Goal: Task Accomplishment & Management: Complete application form

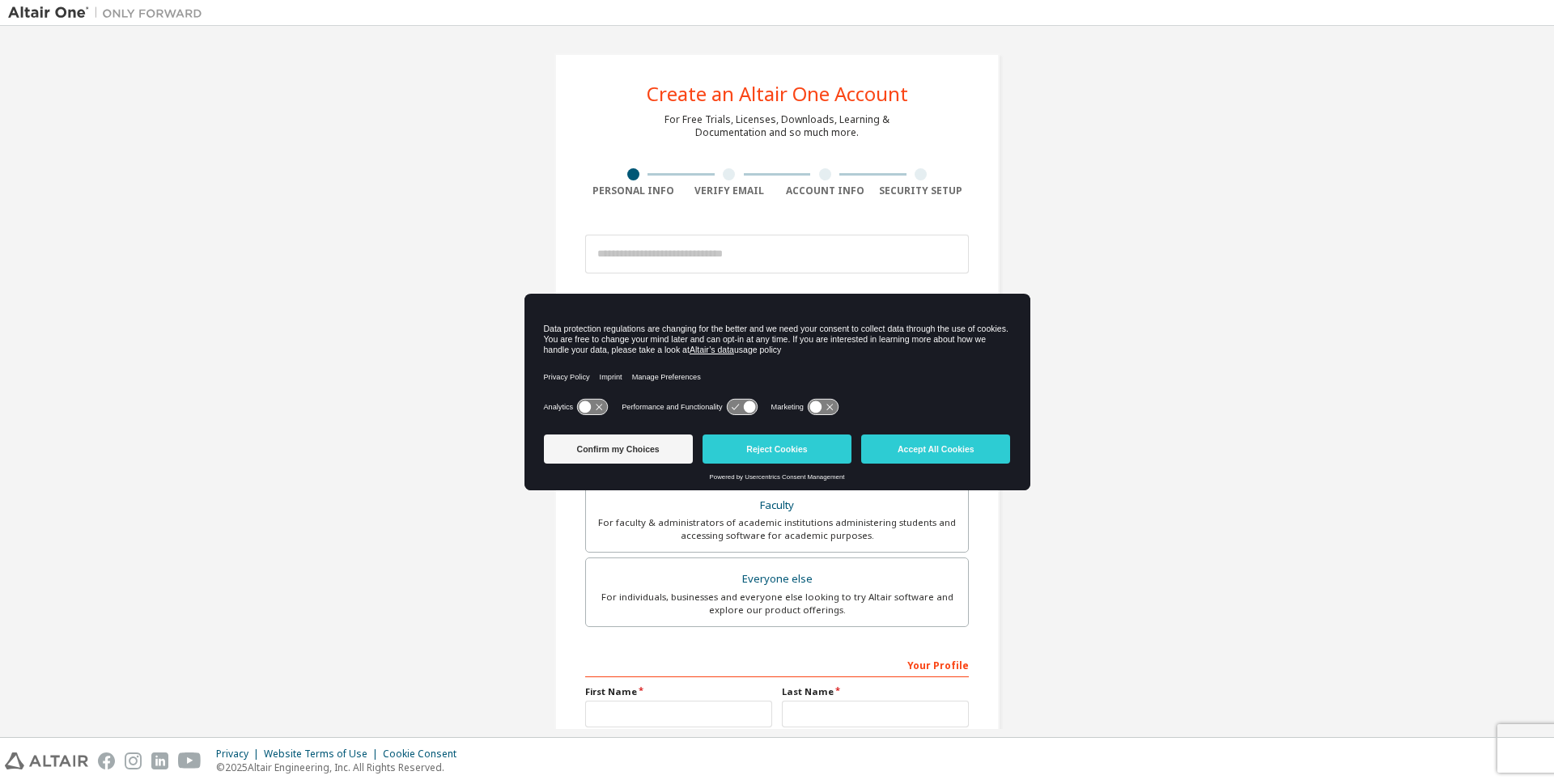
click at [959, 448] on button "Accept All Cookies" at bounding box center [936, 449] width 149 height 29
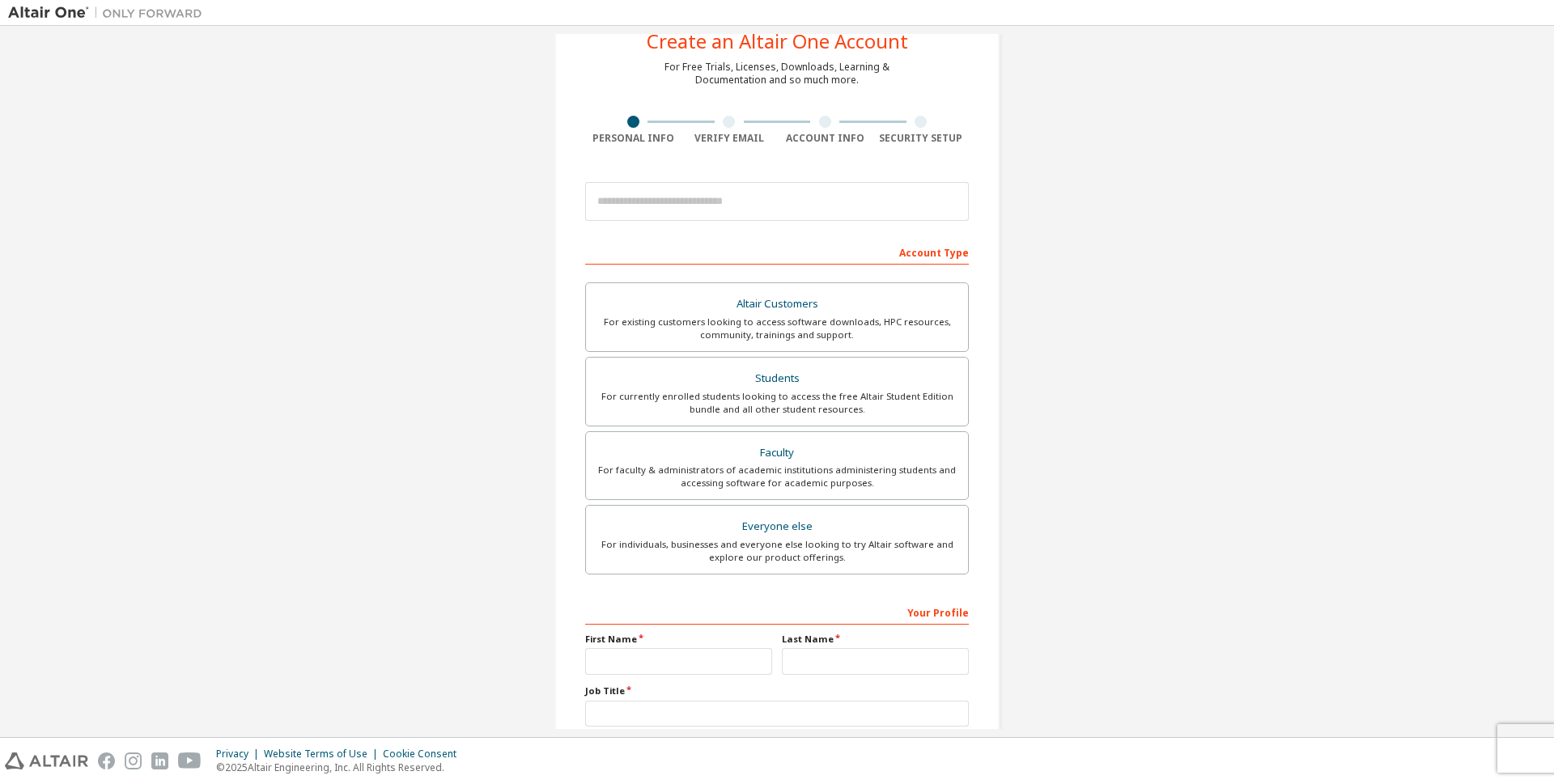
scroll to position [81, 0]
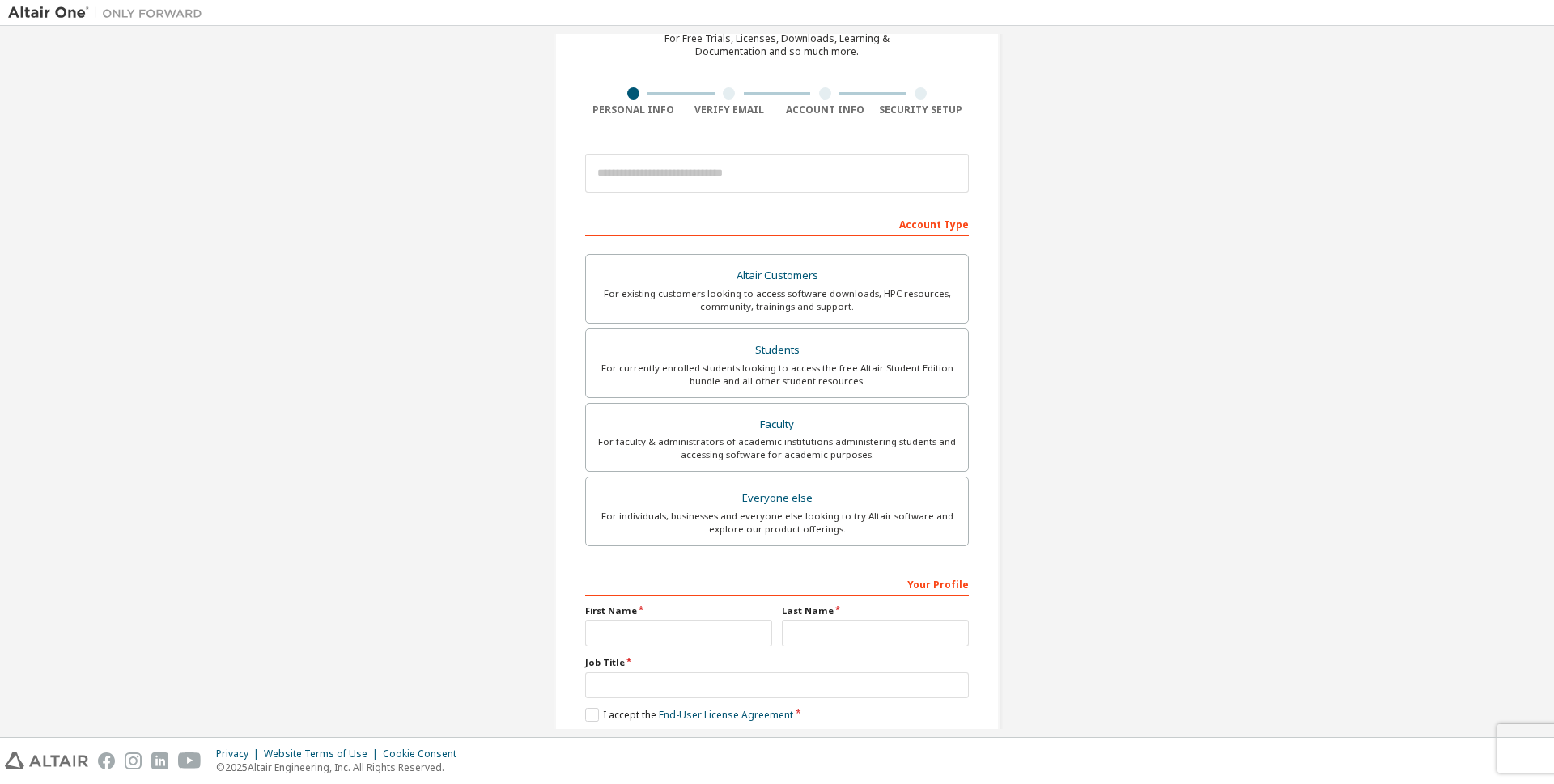
click at [821, 356] on div "Students" at bounding box center [777, 350] width 363 height 23
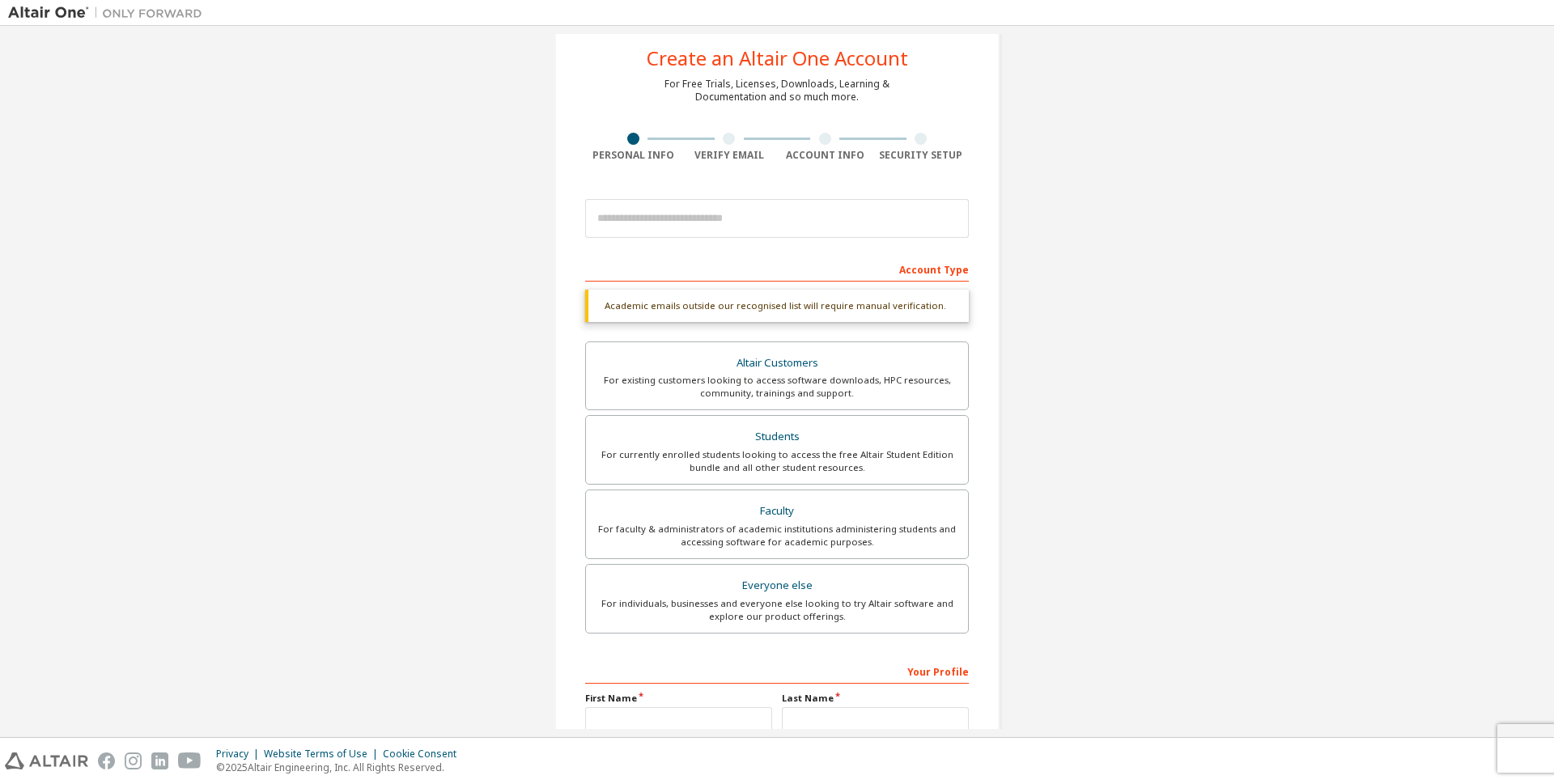
scroll to position [0, 0]
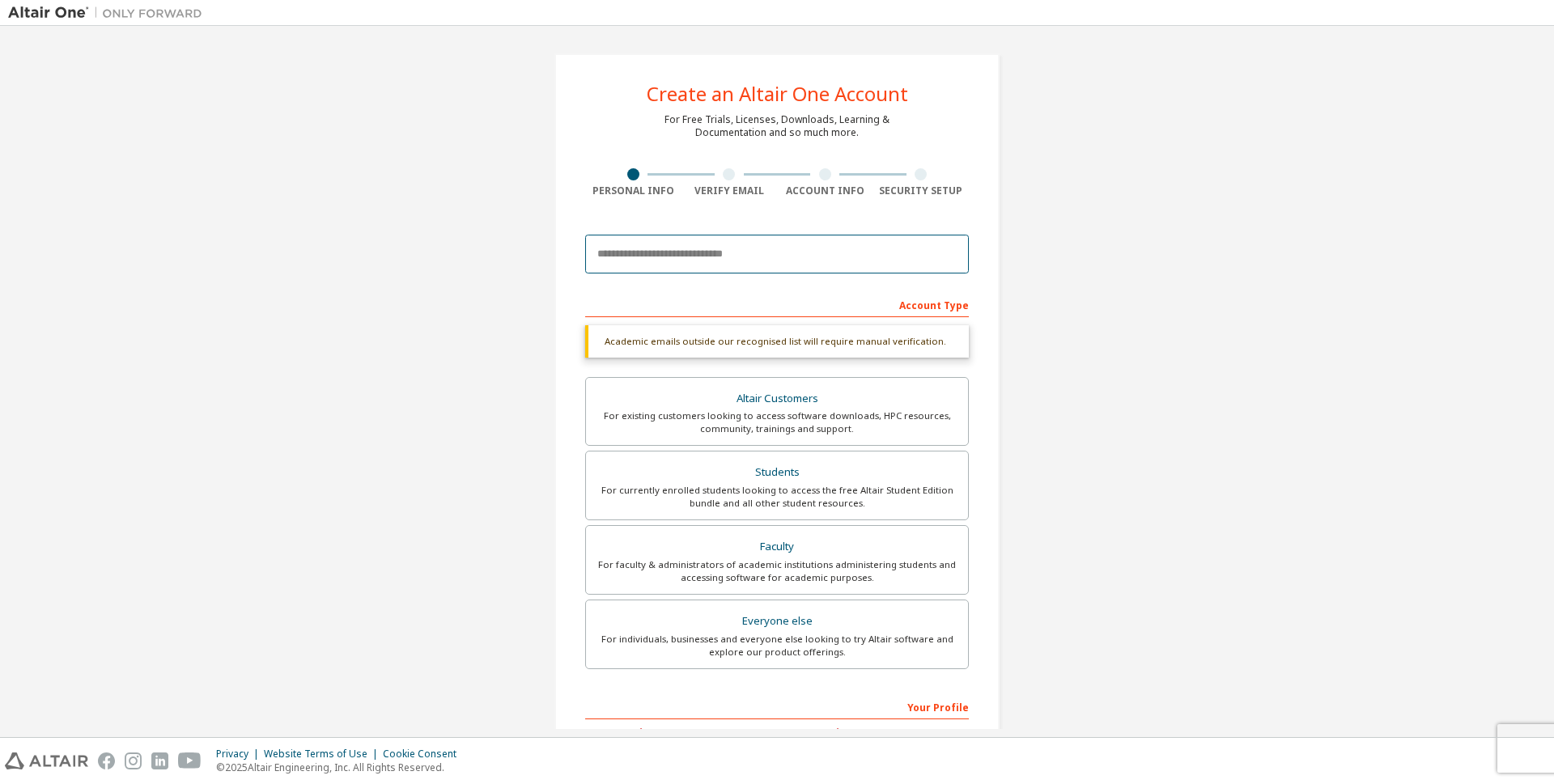
click at [793, 249] on input "email" at bounding box center [777, 254] width 383 height 39
type input "**********"
click at [980, 282] on div "**********" at bounding box center [777, 483] width 445 height 860
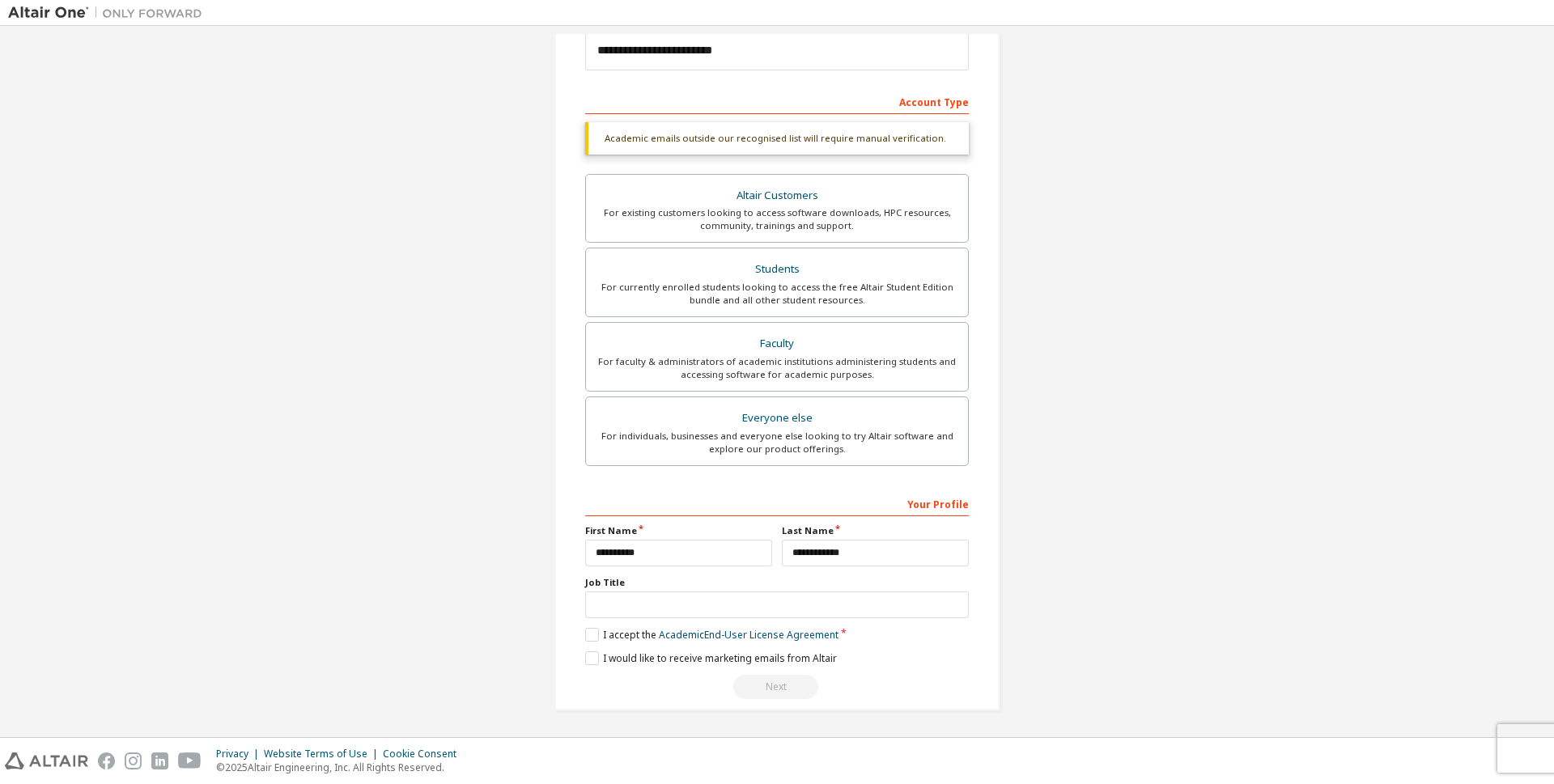
scroll to position [204, 0]
click at [788, 288] on div "For currently enrolled students looking to access the free Altair Student Editi…" at bounding box center [777, 293] width 363 height 26
click at [585, 632] on label "I accept the Academic End-User License Agreement" at bounding box center [711, 633] width 253 height 14
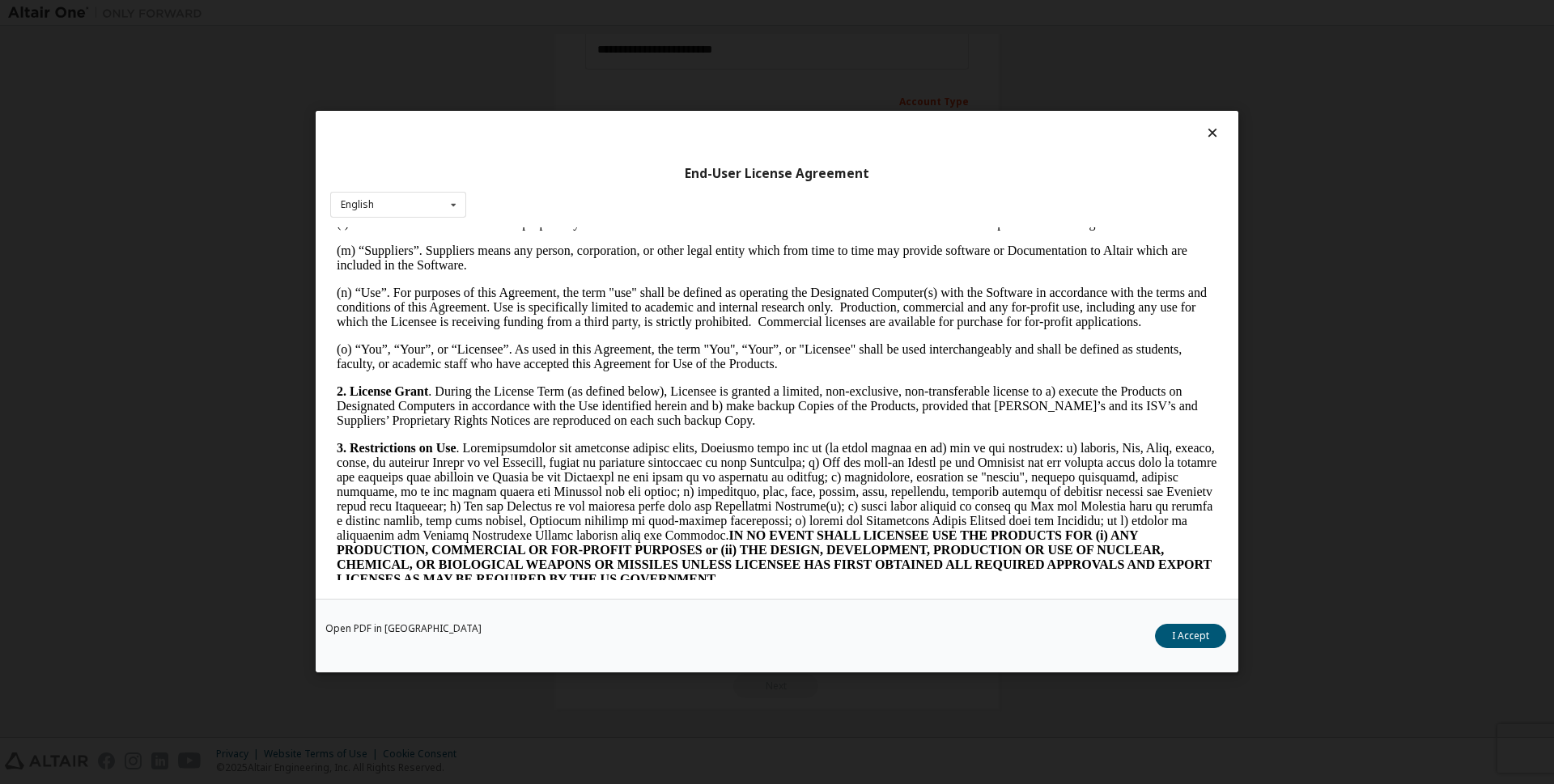
scroll to position [2419, 0]
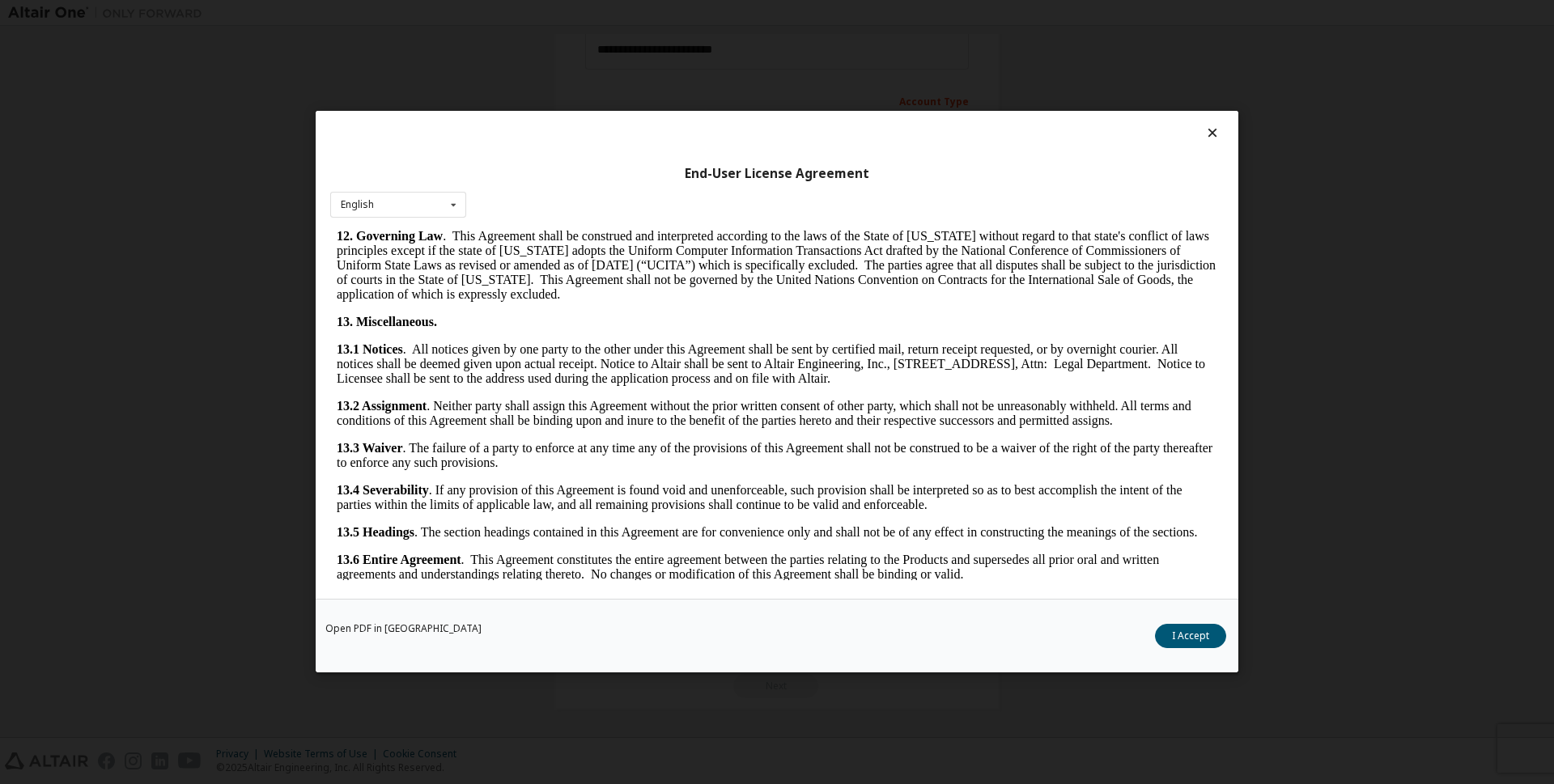
drag, startPoint x: 1216, startPoint y: 263, endPoint x: 1507, endPoint y: 817, distance: 625.8
drag, startPoint x: 1507, startPoint y: 817, endPoint x: 1502, endPoint y: 865, distance: 48.3
click at [1172, 636] on button "I Accept" at bounding box center [1190, 637] width 71 height 25
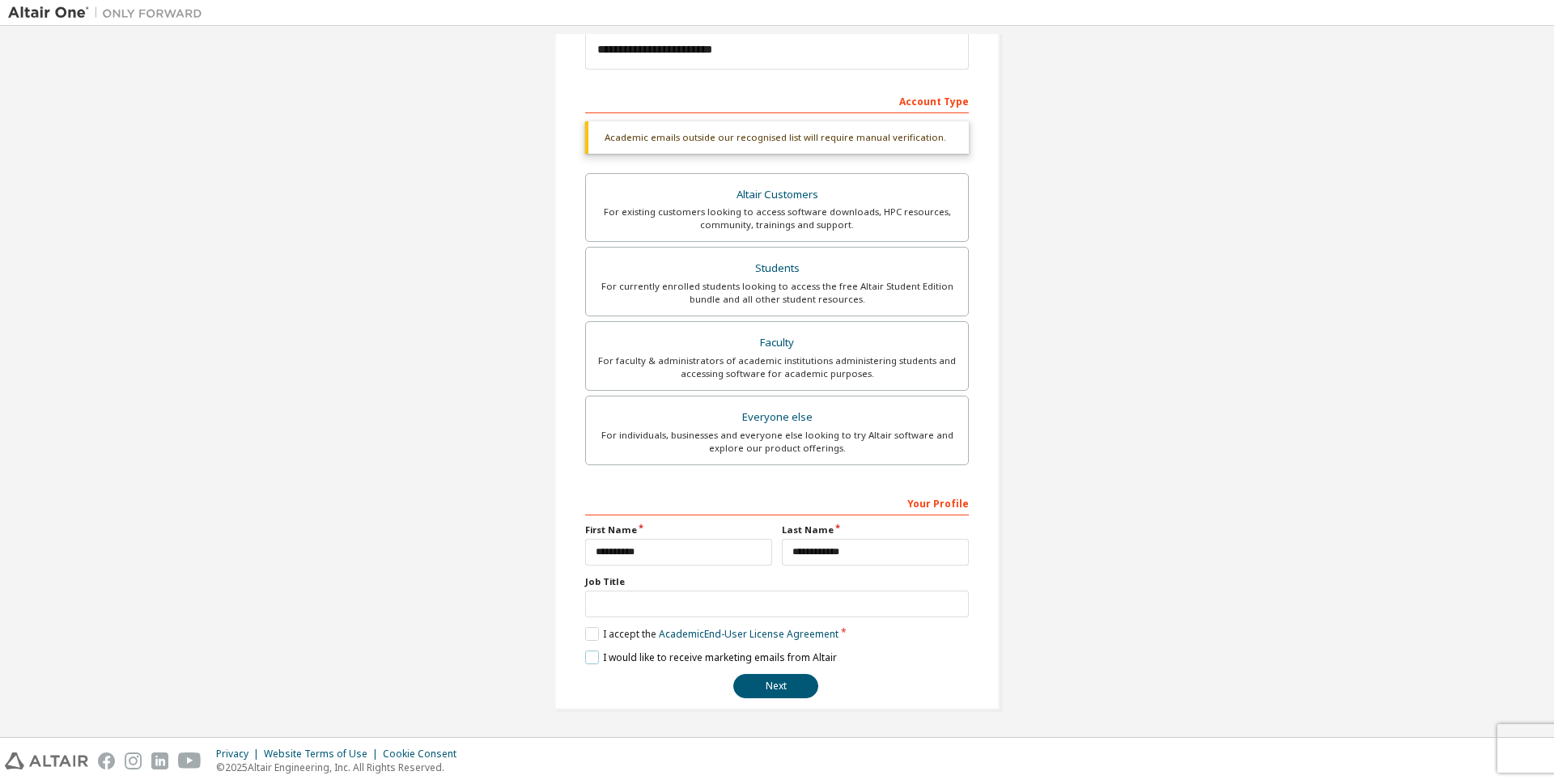
click at [590, 655] on label "I would like to receive marketing emails from Altair" at bounding box center [711, 657] width 252 height 14
click at [815, 679] on div "Next" at bounding box center [777, 686] width 383 height 25
click at [792, 687] on button "Next" at bounding box center [776, 686] width 85 height 25
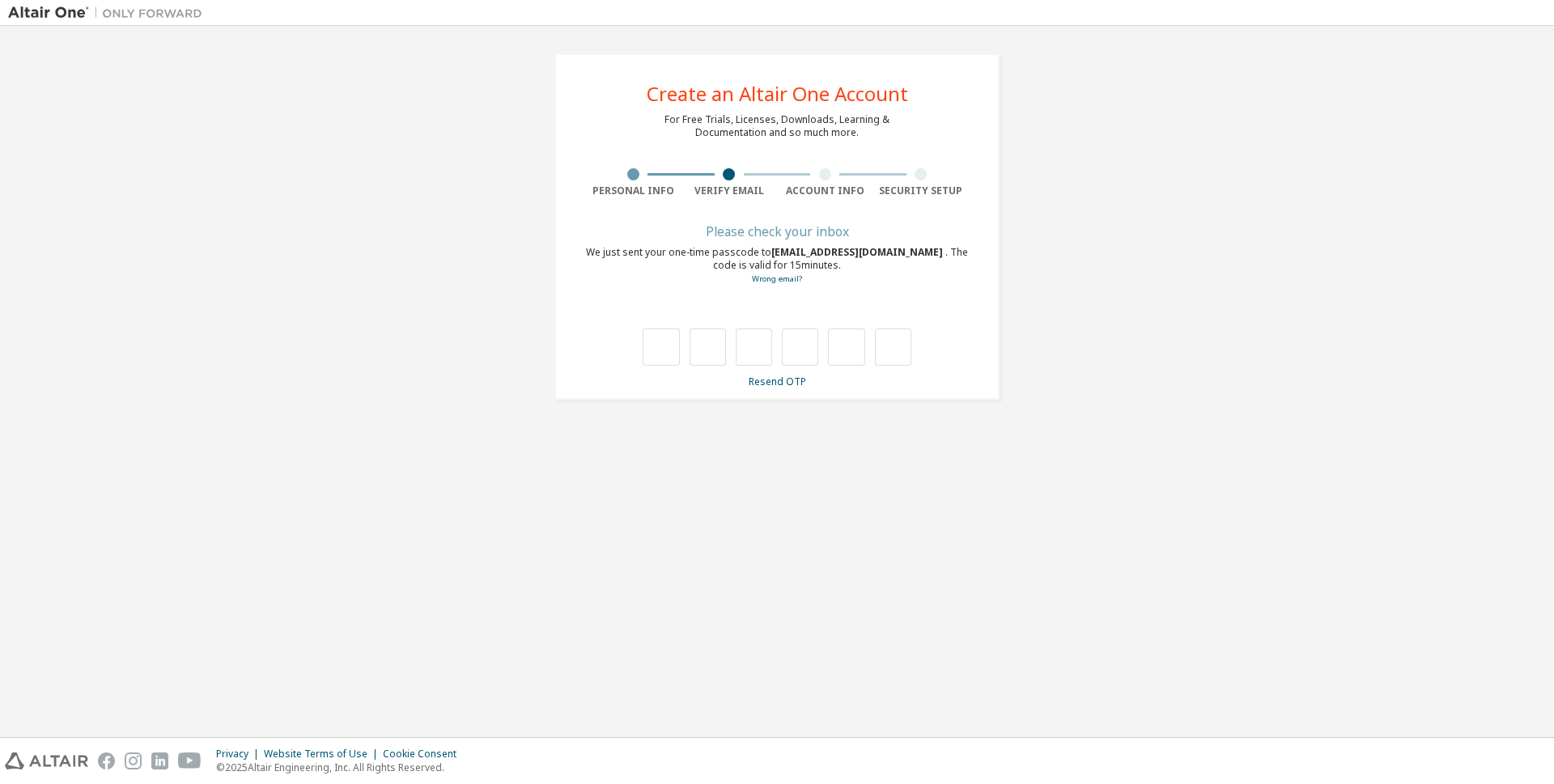
type input "*"
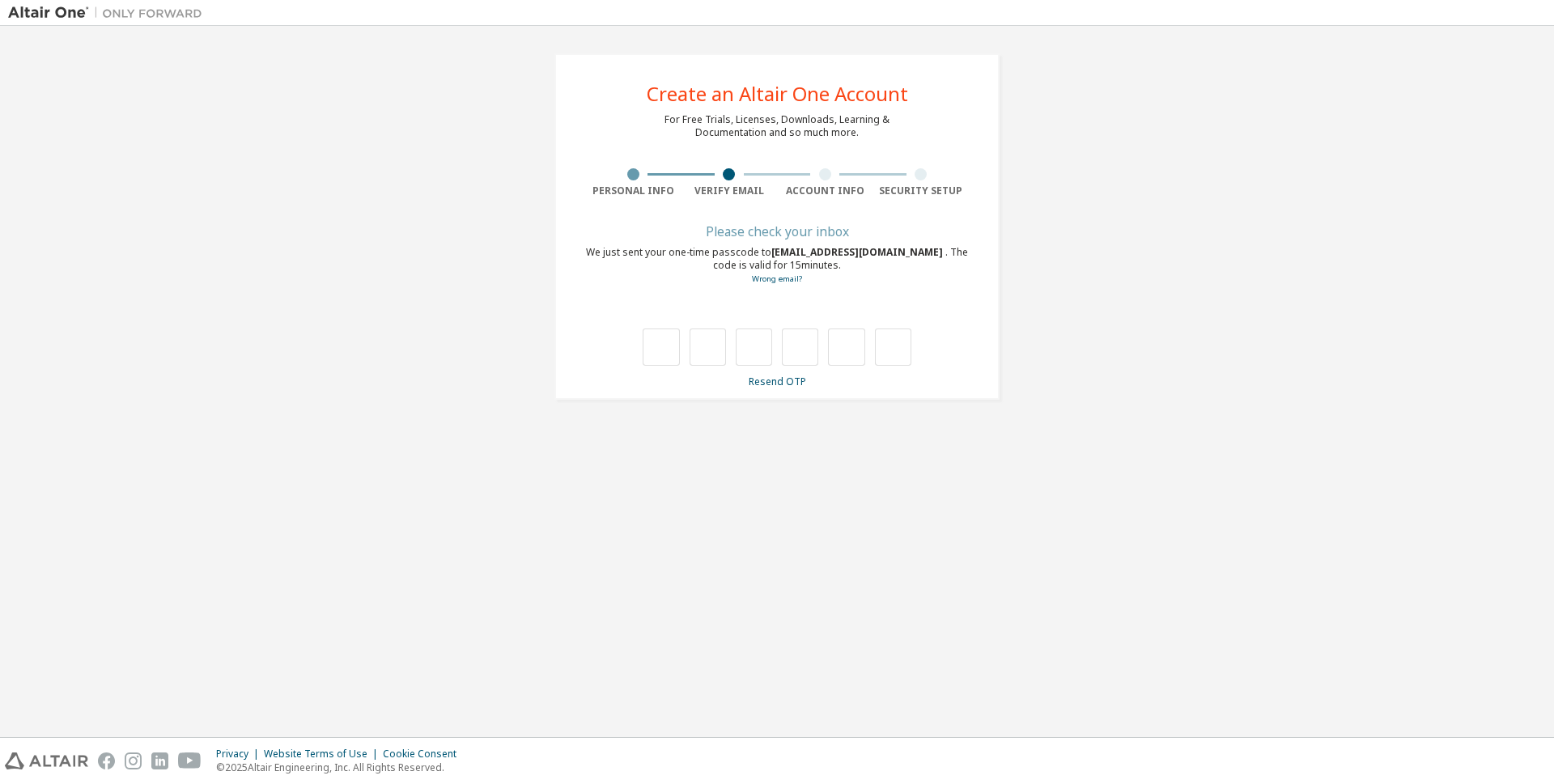
type input "*"
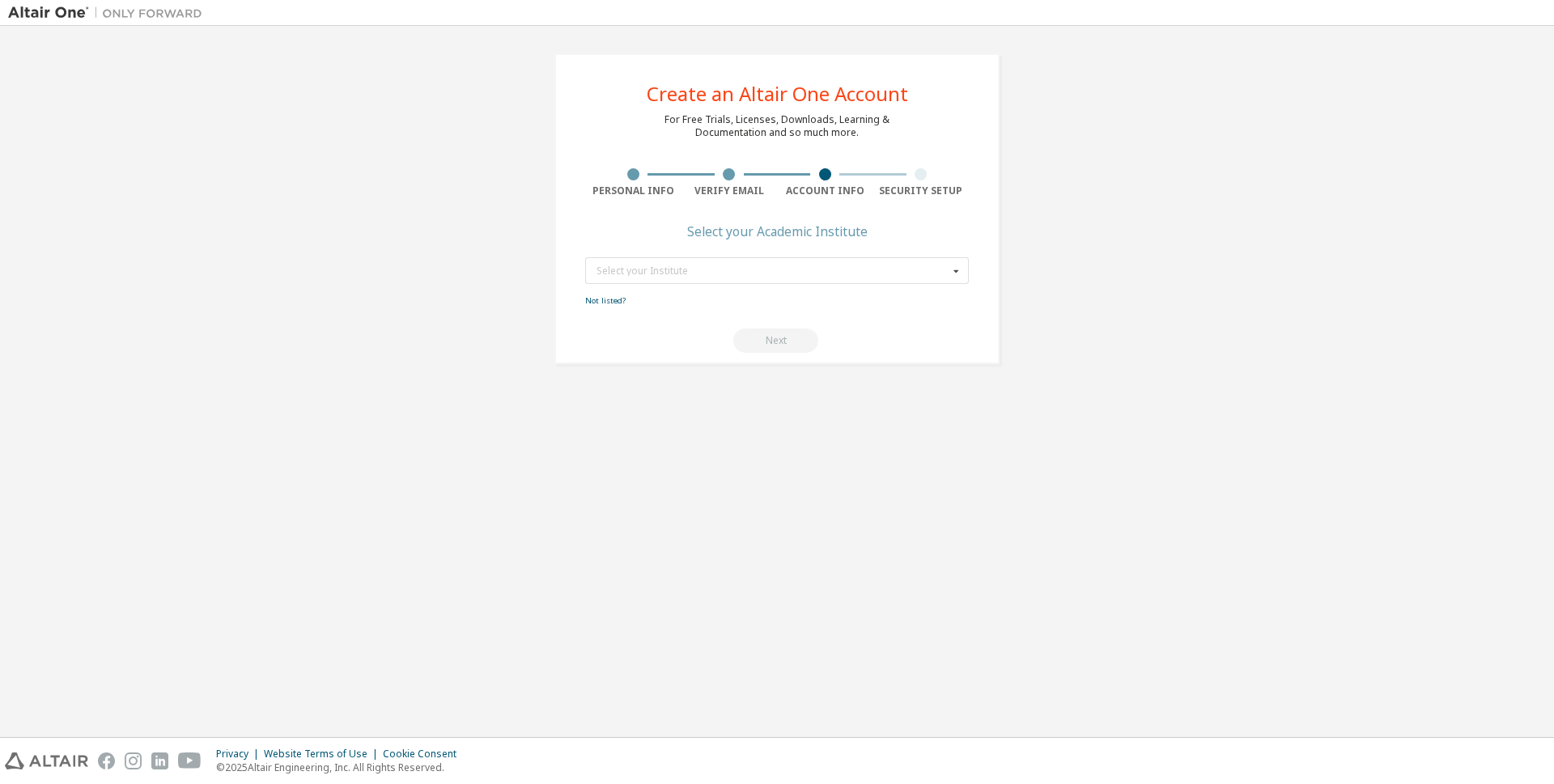
click at [912, 271] on div "Select your Institute" at bounding box center [772, 271] width 352 height 9
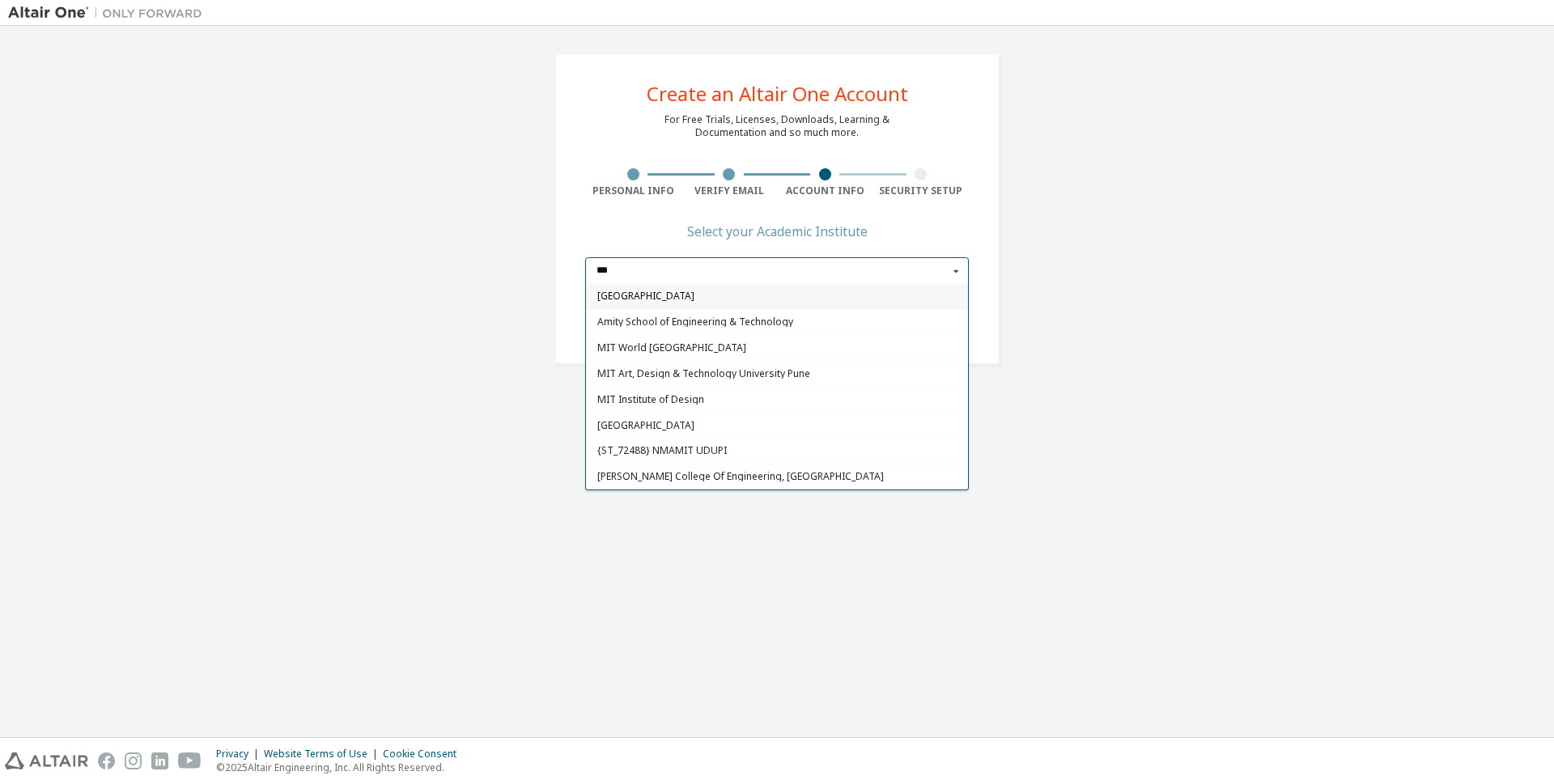
drag, startPoint x: 634, startPoint y: 275, endPoint x: 557, endPoint y: 277, distance: 77.0
click at [557, 277] on div "Create an Altair One Account For Free Trials, Licenses, Downloads, Learning & D…" at bounding box center [777, 208] width 445 height 310
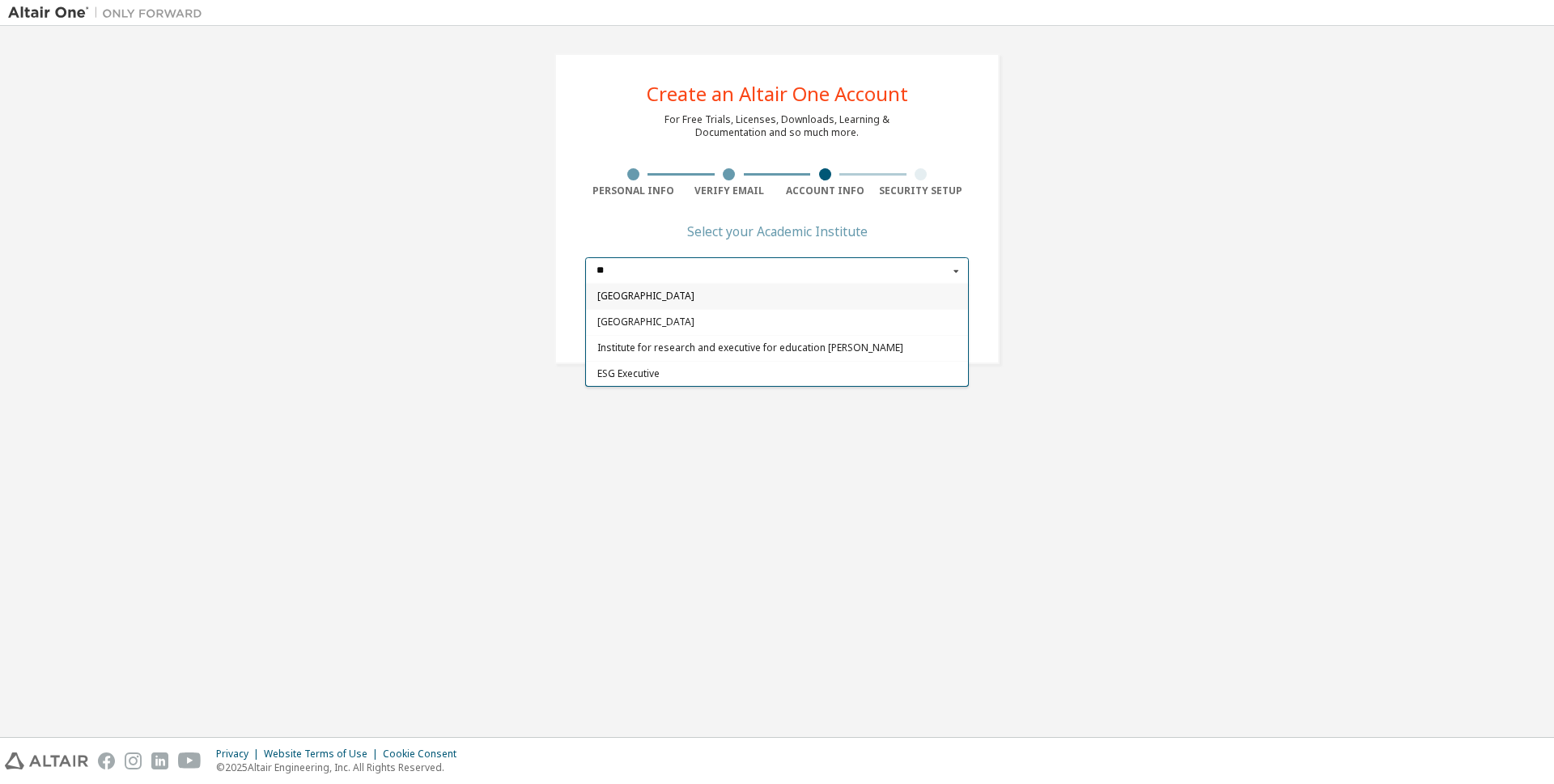
type input "*"
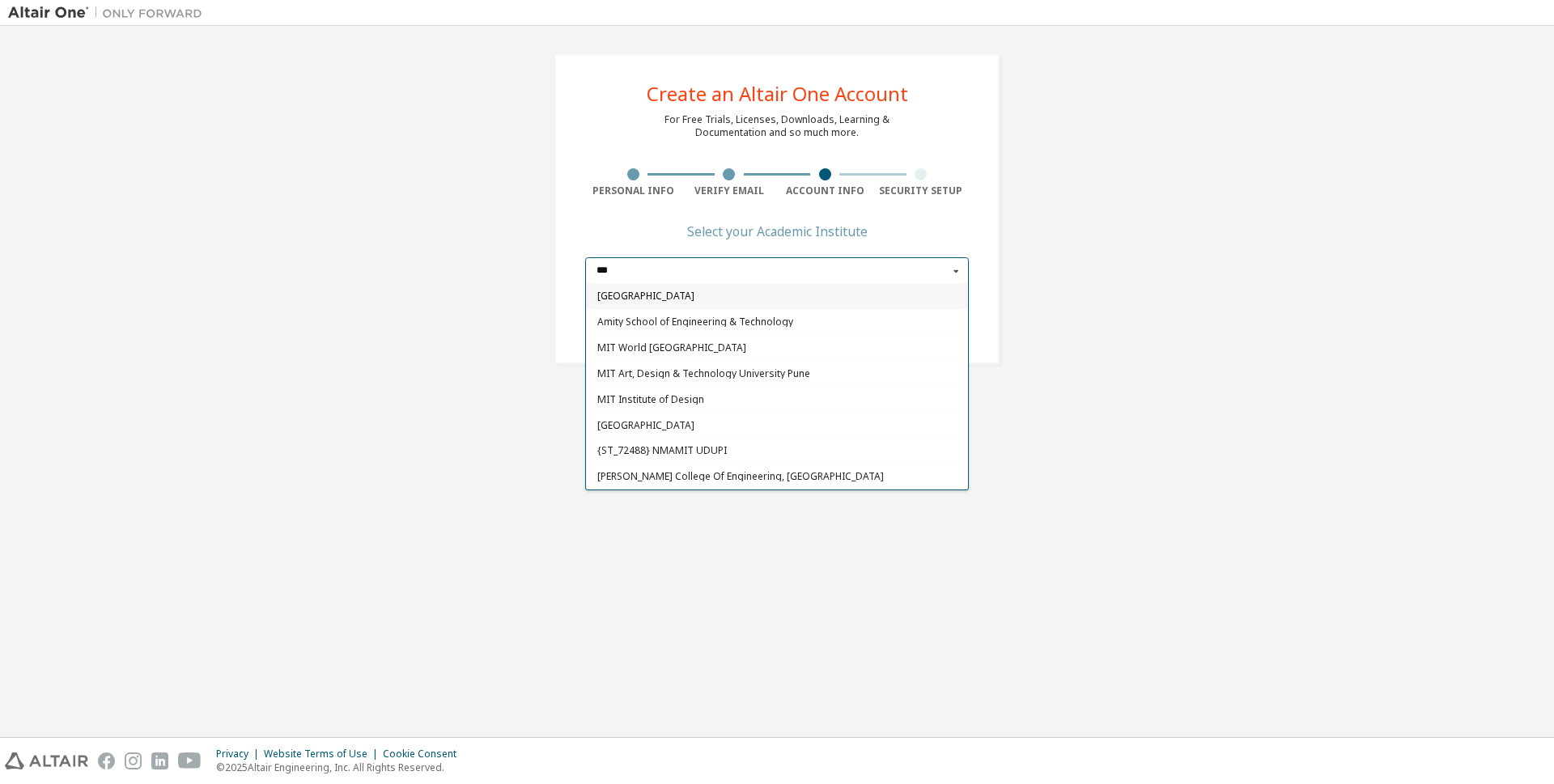
drag, startPoint x: 662, startPoint y: 277, endPoint x: 519, endPoint y: 248, distance: 145.9
click at [534, 260] on div "Create an Altair One Account For Free Trials, Licenses, Downloads, Learning & D…" at bounding box center [777, 208] width 1538 height 349
drag, startPoint x: 670, startPoint y: 266, endPoint x: 504, endPoint y: 258, distance: 166.2
click at [517, 265] on div "Create an Altair One Account For Free Trials, Licenses, Downloads, Learning & D…" at bounding box center [777, 208] width 1538 height 349
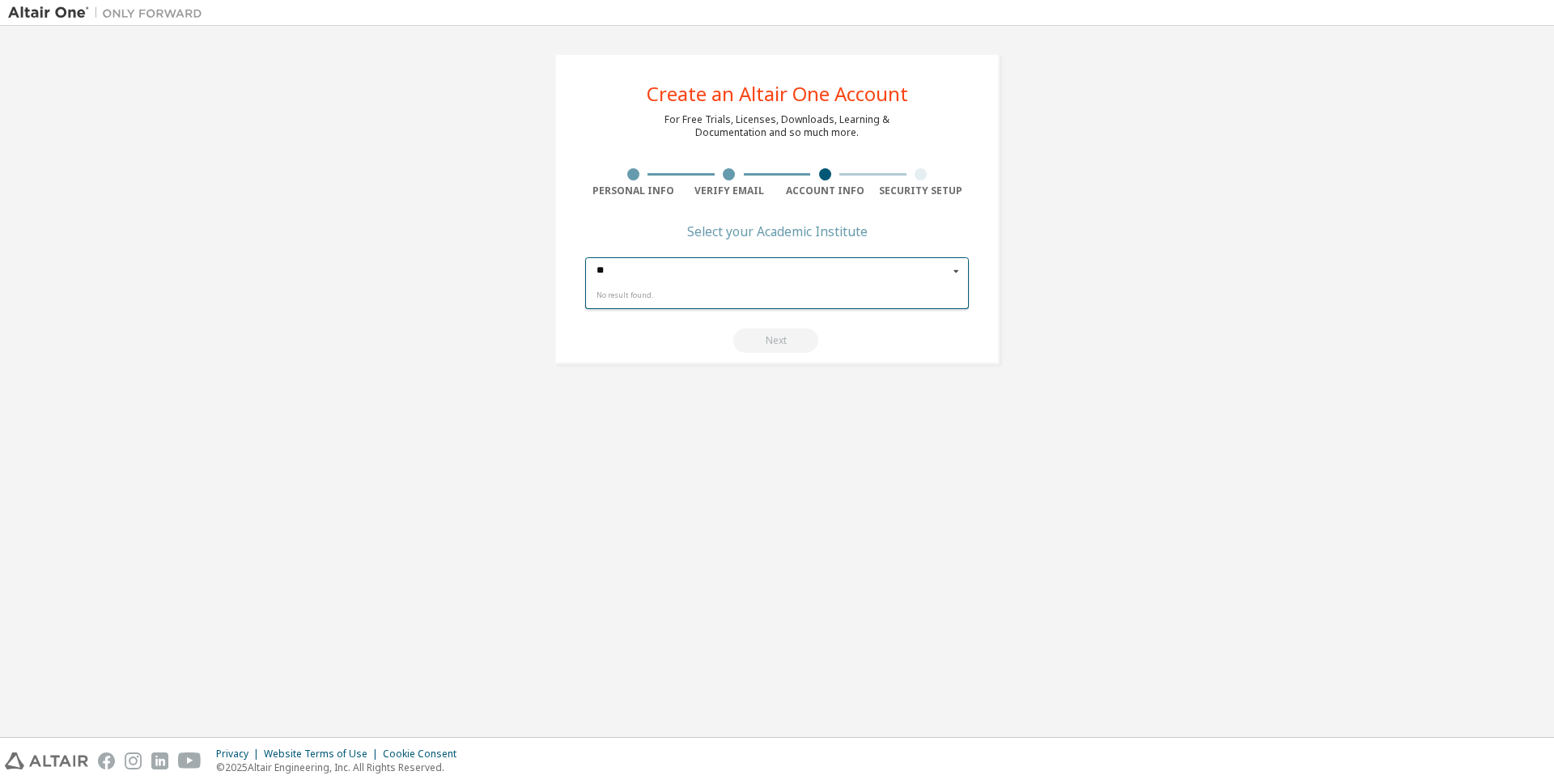
type input "***"
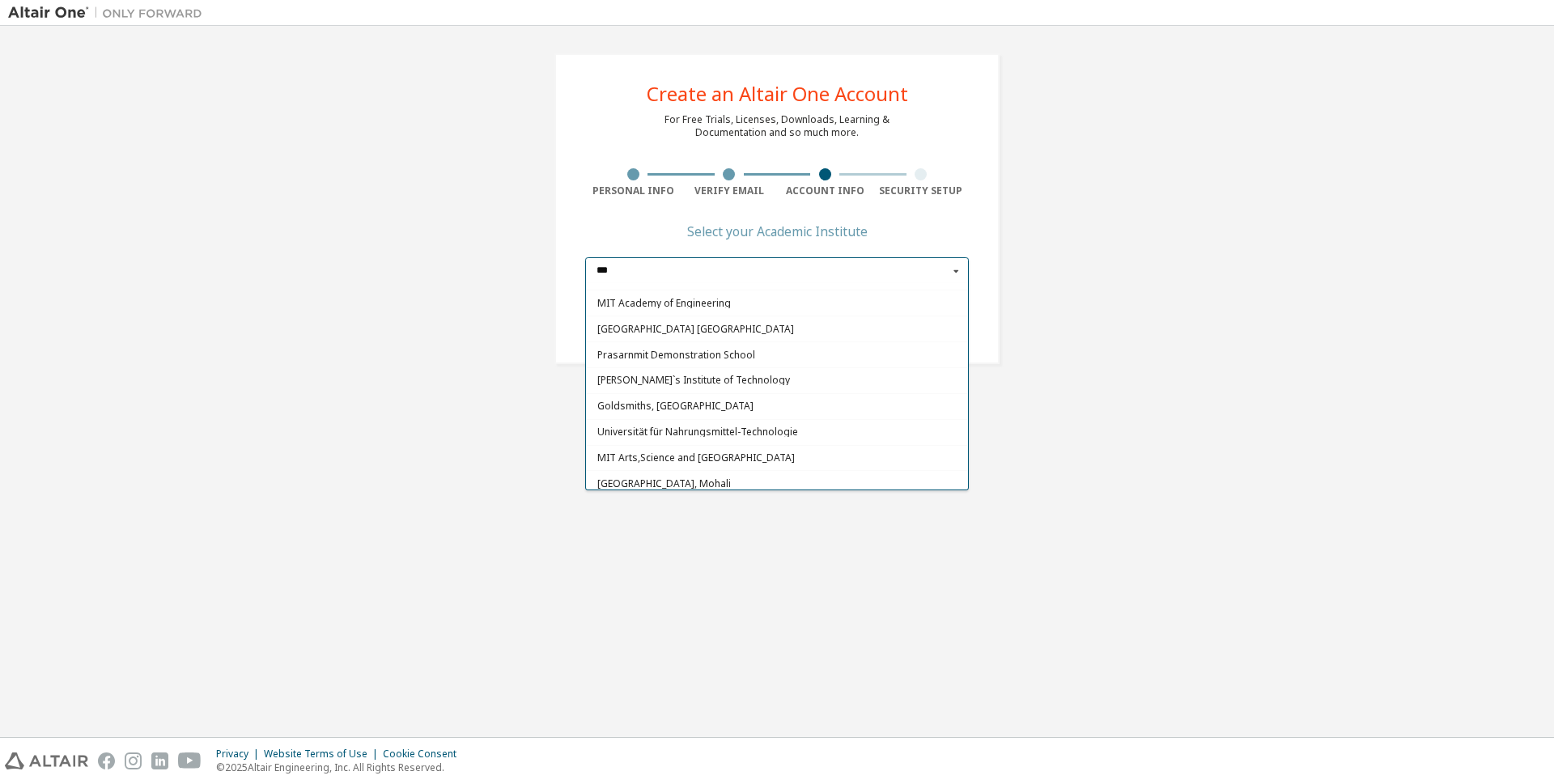
scroll to position [257, 0]
click at [831, 452] on span "MIT Arts,Science and [GEOGRAPHIC_DATA]" at bounding box center [777, 451] width 360 height 9
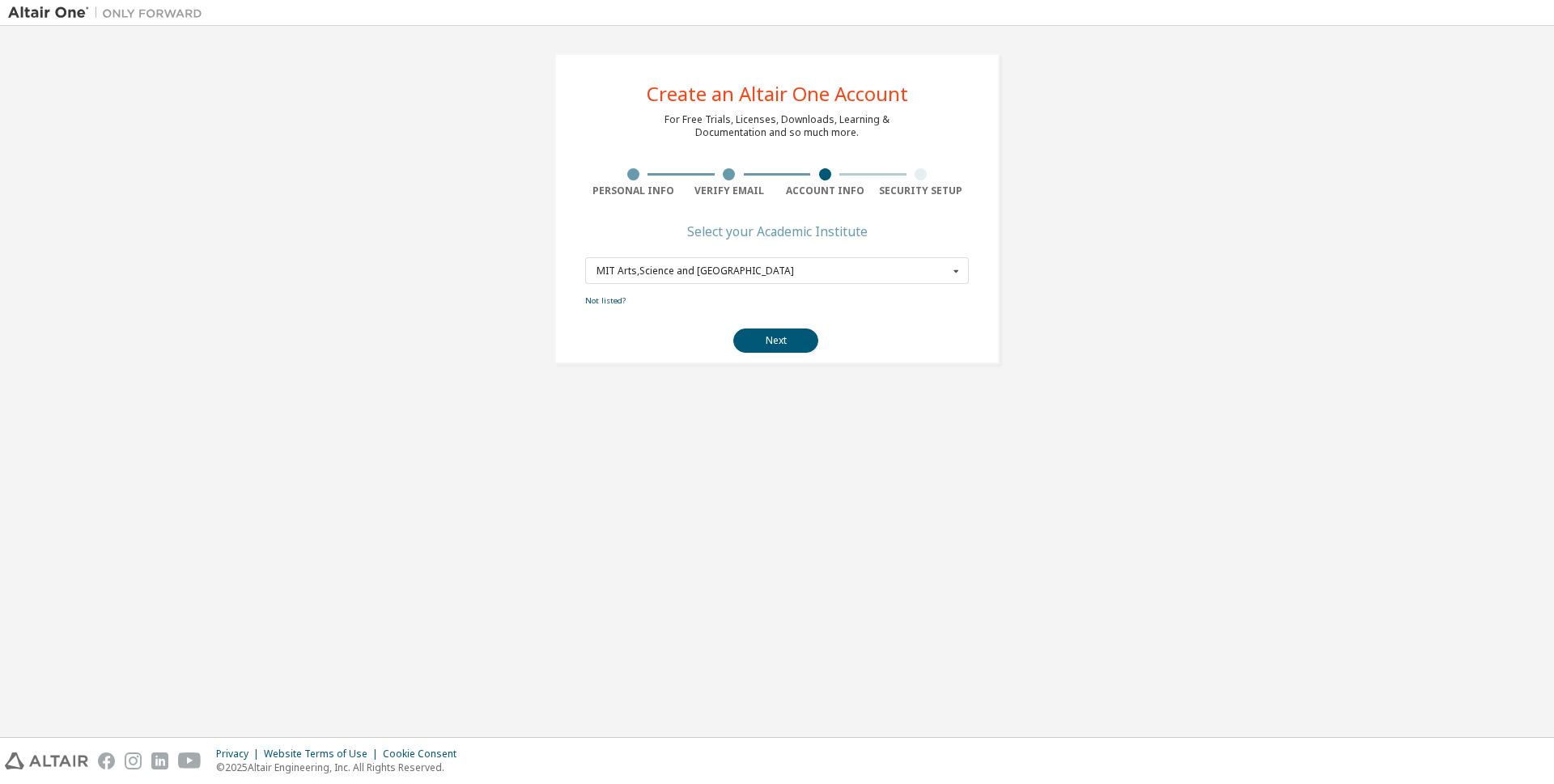
click at [772, 345] on button "Next" at bounding box center [776, 340] width 85 height 25
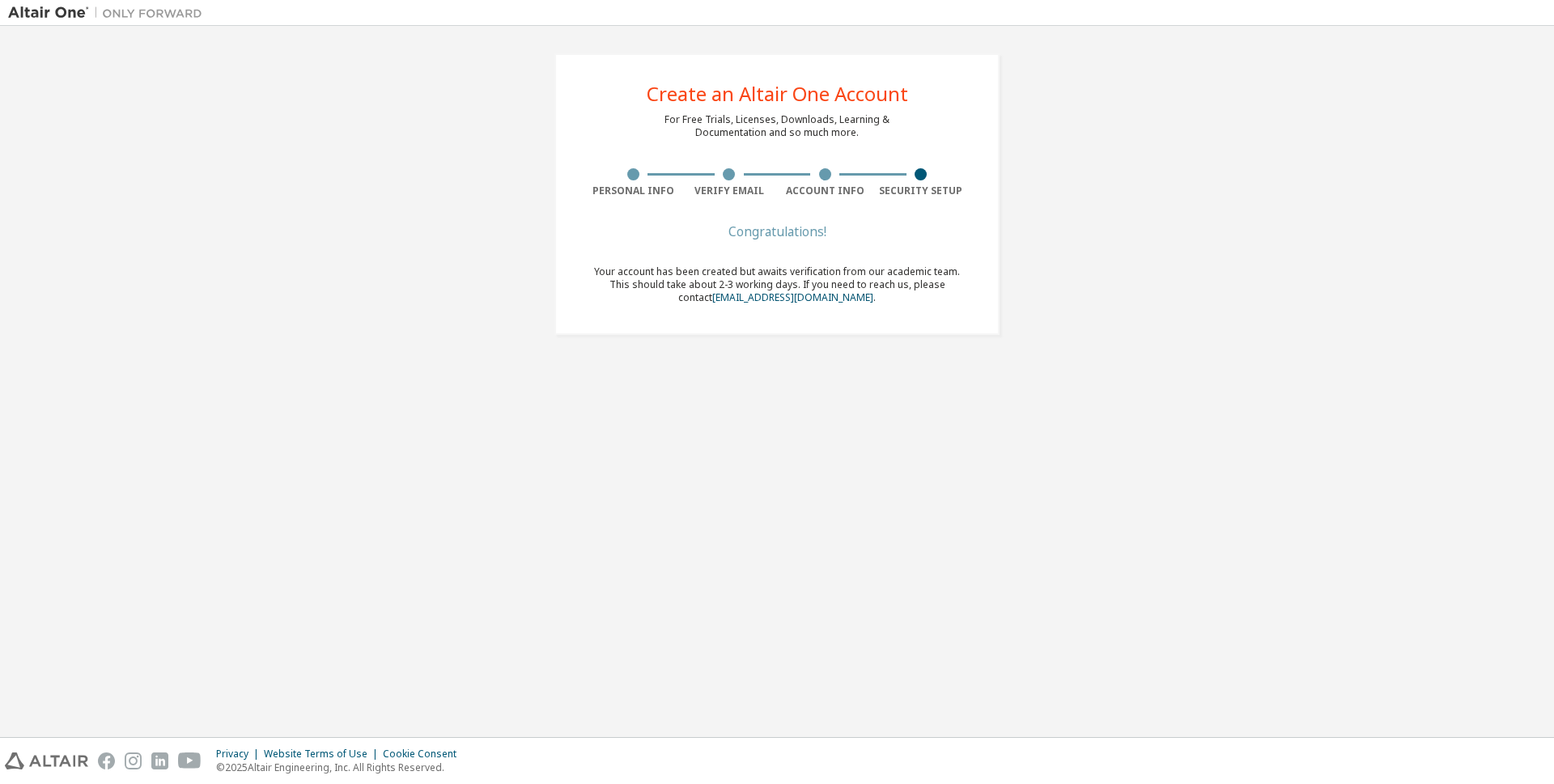
click at [80, 10] on img at bounding box center [109, 13] width 202 height 16
click at [166, 6] on img at bounding box center [109, 13] width 202 height 16
click at [96, 19] on img at bounding box center [109, 13] width 202 height 16
click at [54, 759] on img at bounding box center [47, 761] width 84 height 17
